Goal: Task Accomplishment & Management: Complete application form

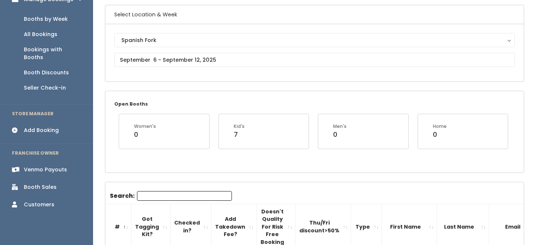
scroll to position [56, 0]
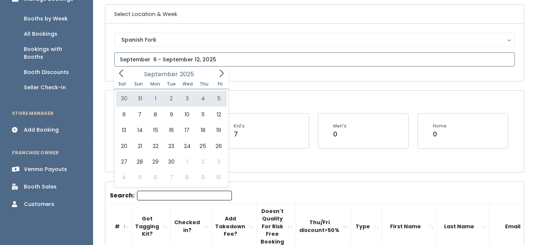
type input "August 30 to September 5"
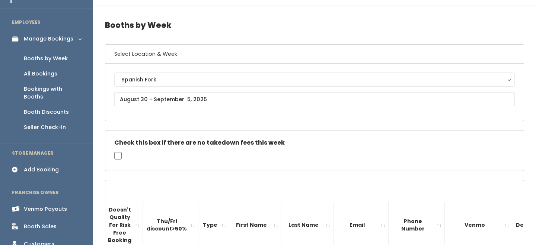
scroll to position [7, 0]
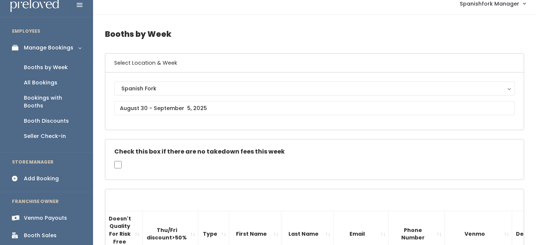
click at [41, 175] on div "Add Booking" at bounding box center [41, 179] width 35 height 8
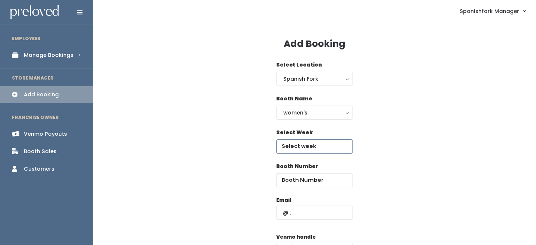
click at [302, 147] on input "text" at bounding box center [314, 146] width 77 height 14
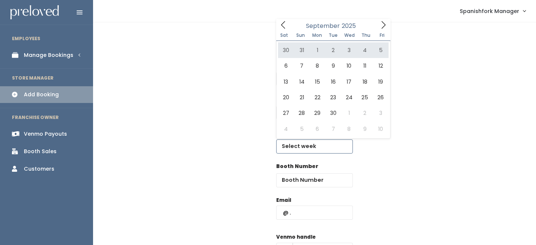
type input "August 30 to September 5"
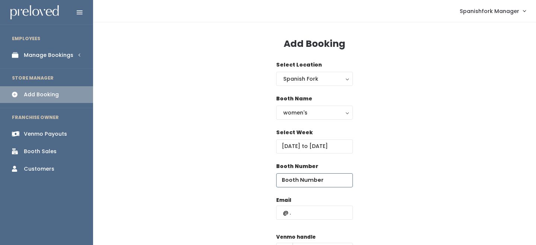
click at [303, 178] on input "number" at bounding box center [314, 180] width 77 height 14
type input "34"
click at [308, 214] on input "text" at bounding box center [314, 213] width 77 height 14
type input "sydnee.nicholls12@gmail.com"
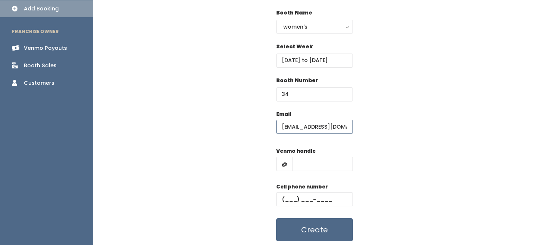
scroll to position [94, 0]
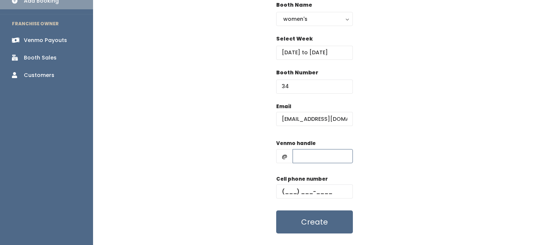
click at [310, 153] on input "text" at bounding box center [322, 156] width 60 height 14
type input "-"
click at [318, 186] on input "text" at bounding box center [314, 191] width 77 height 14
type input "(555) 555-5555"
click at [322, 222] on button "Create" at bounding box center [314, 221] width 77 height 23
